Goal: Check status

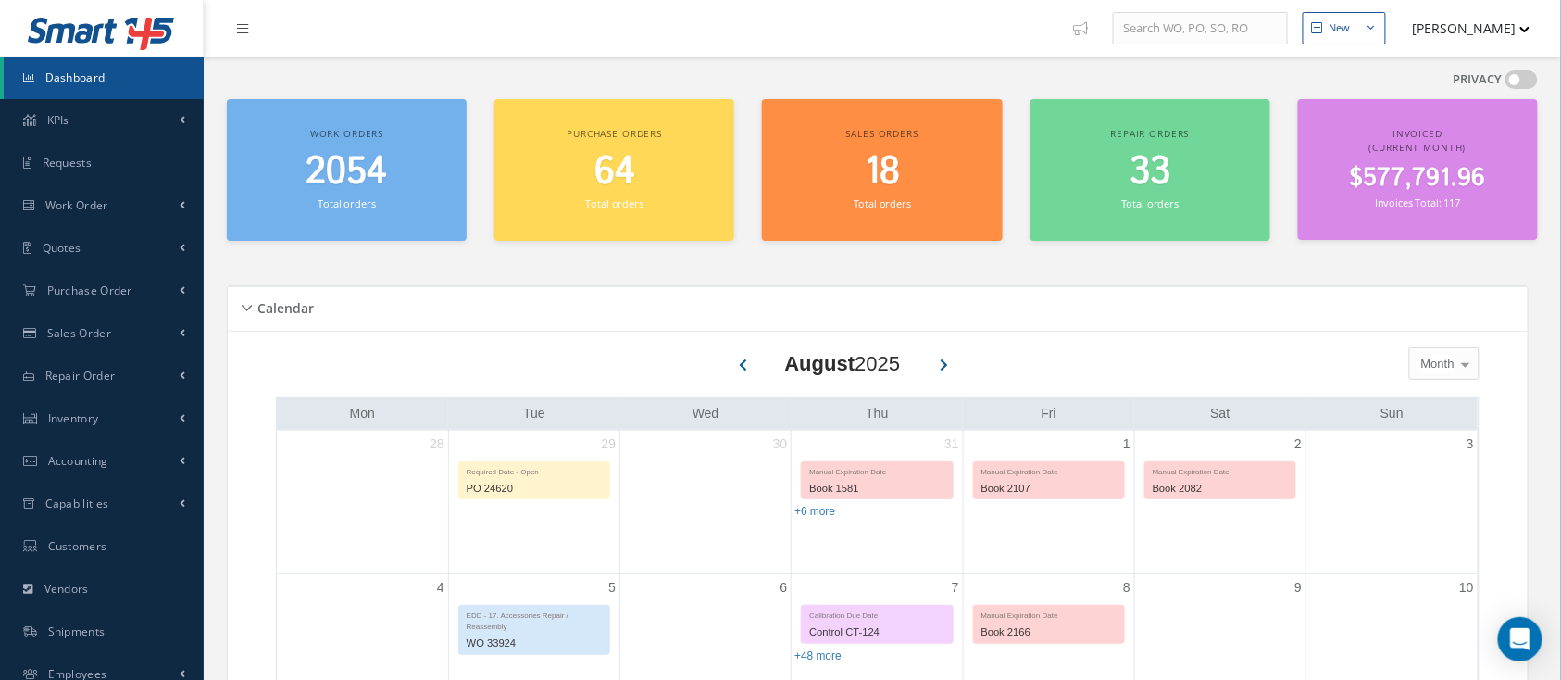
click at [75, 77] on span "Dashboard" at bounding box center [75, 77] width 60 height 16
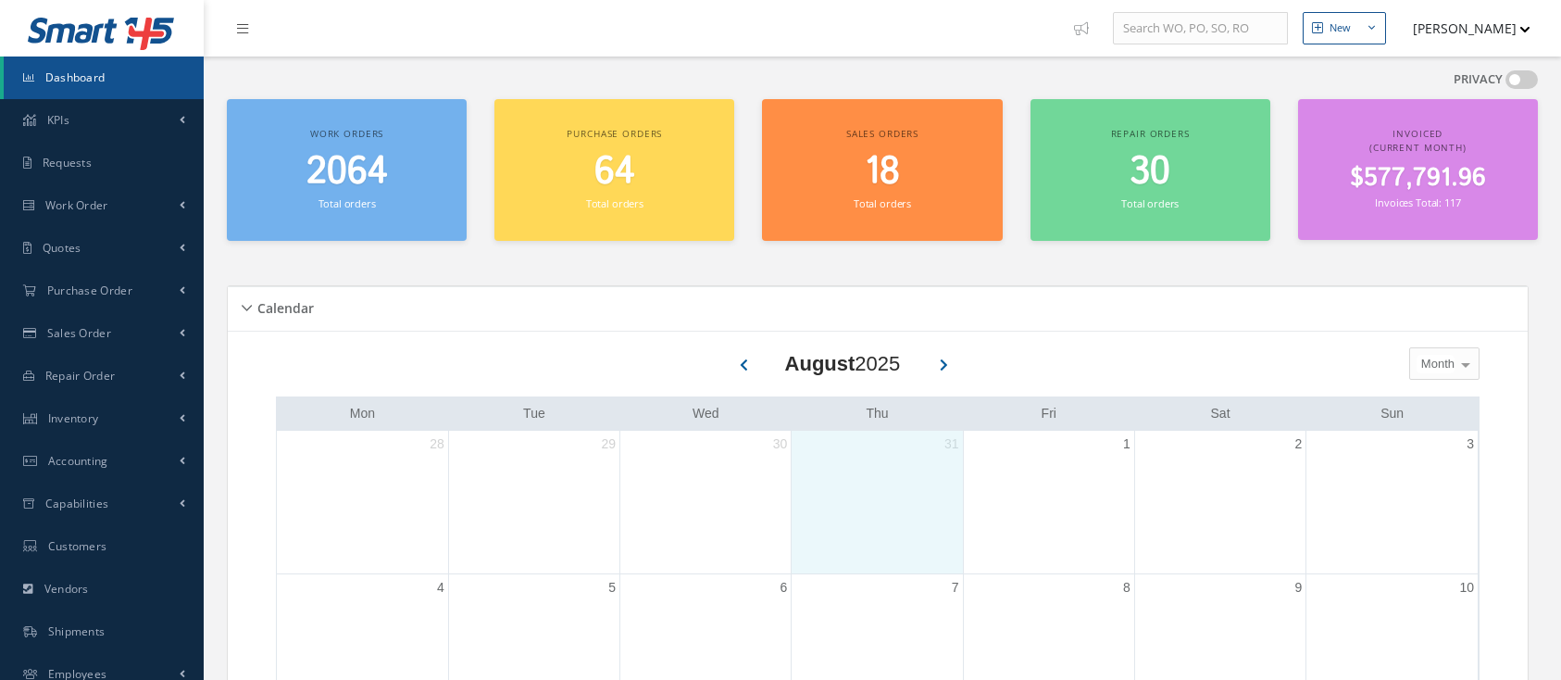
click at [838, 441] on div "31" at bounding box center [877, 502] width 170 height 143
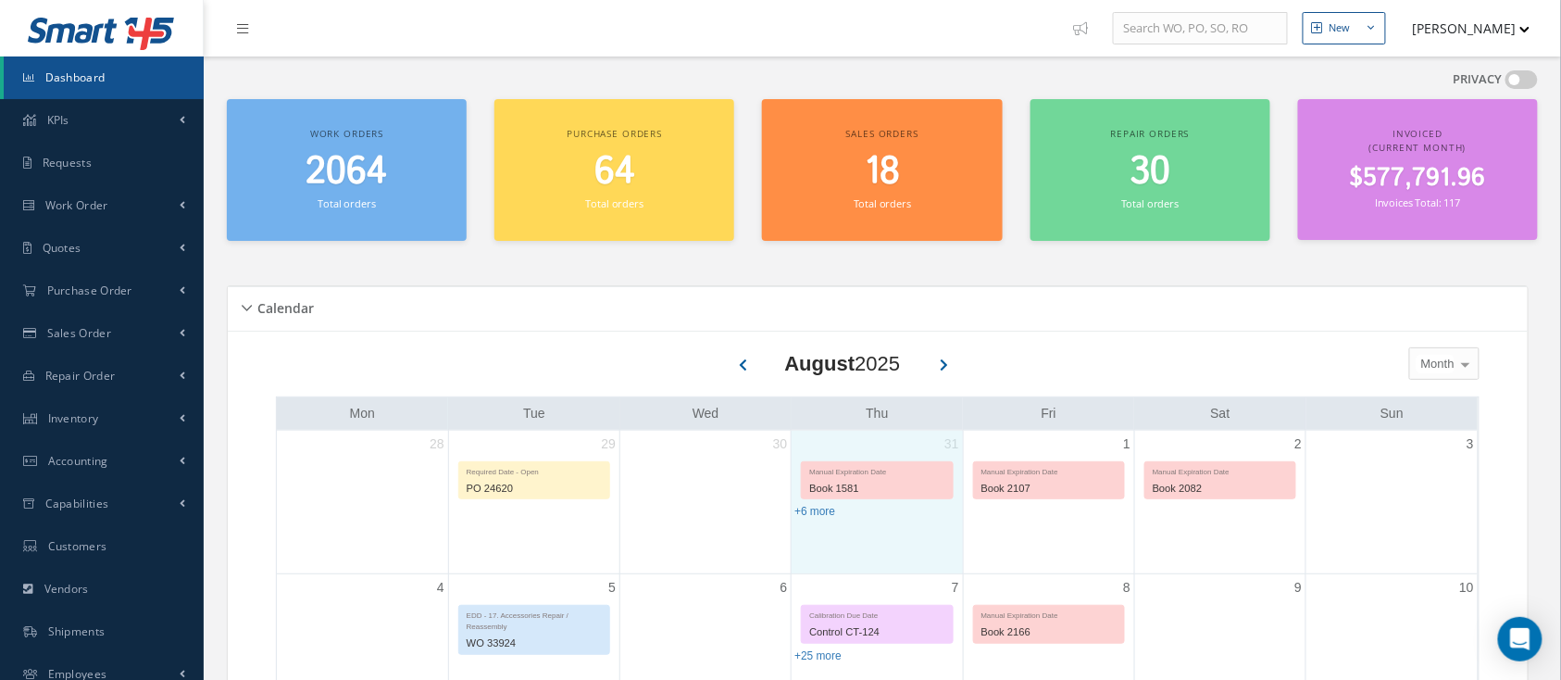
click at [60, 76] on span "Dashboard" at bounding box center [75, 77] width 60 height 16
